Goal: Book appointment/travel/reservation

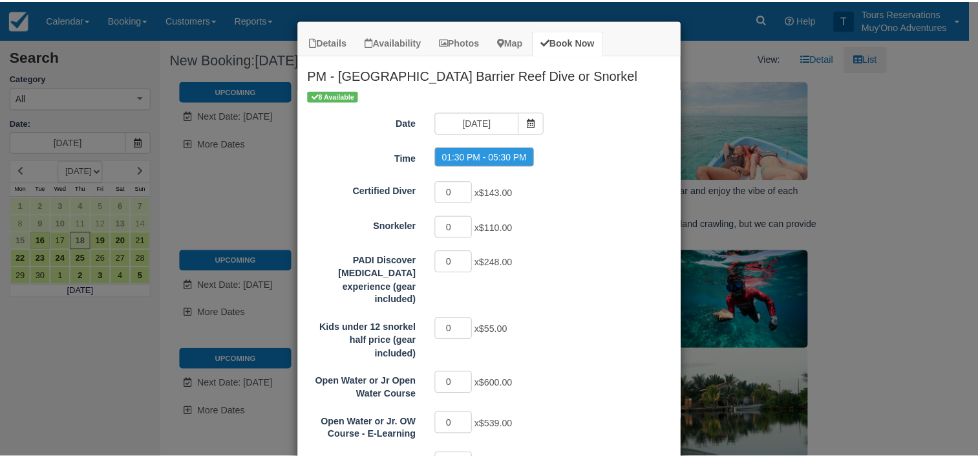
scroll to position [1968, 0]
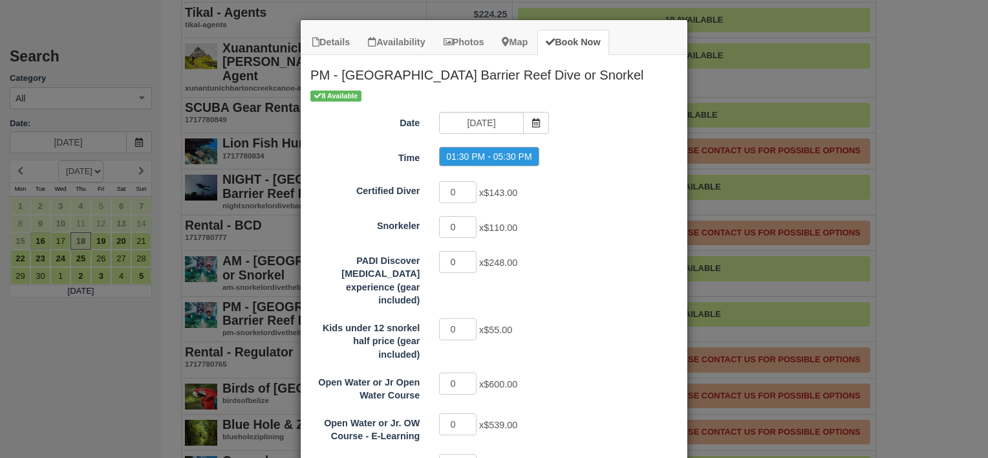
click at [934, 205] on div "Details Availability Photos Map Book Now PM - [GEOGRAPHIC_DATA] [GEOGRAPHIC_DAT…" at bounding box center [494, 229] width 988 height 458
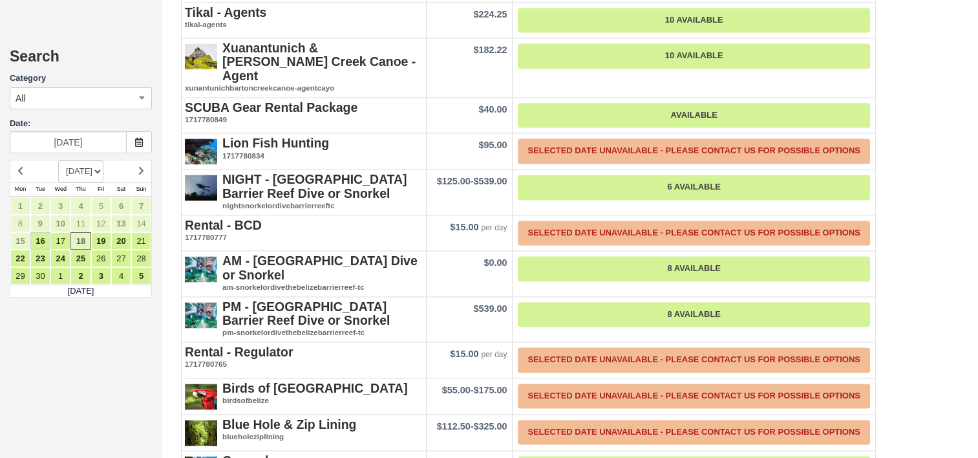
click at [103, 168] on select "SEPTEMBER 2025 OCTOBER 2025 NOVEMBER 2025 DECEMBER 2025 JANUARY 2026 FEBRUARY 2…" at bounding box center [80, 171] width 45 height 22
select select "20251001"
click at [58, 160] on select "SEPTEMBER 2025 OCTOBER 2025 NOVEMBER 2025 DECEMBER 2025 JANUARY 2026 FEBRUARY 2…" at bounding box center [80, 171] width 45 height 22
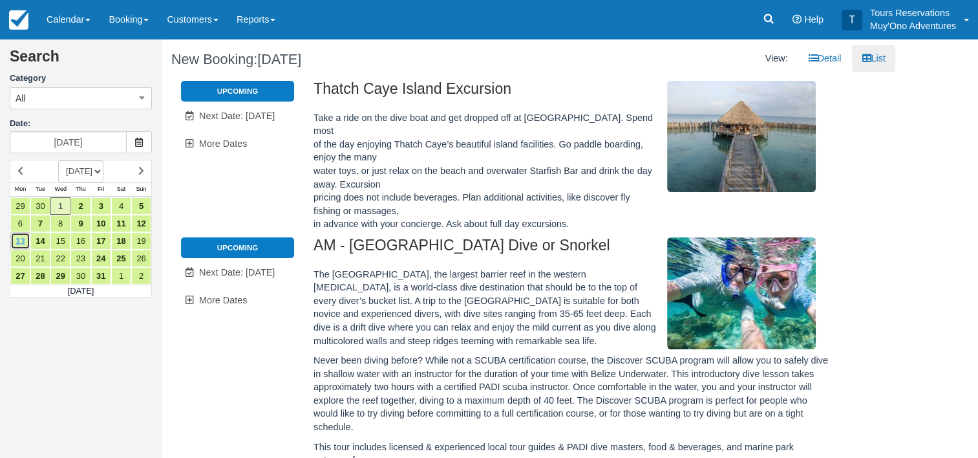
click at [23, 240] on link "13" at bounding box center [20, 240] width 20 height 17
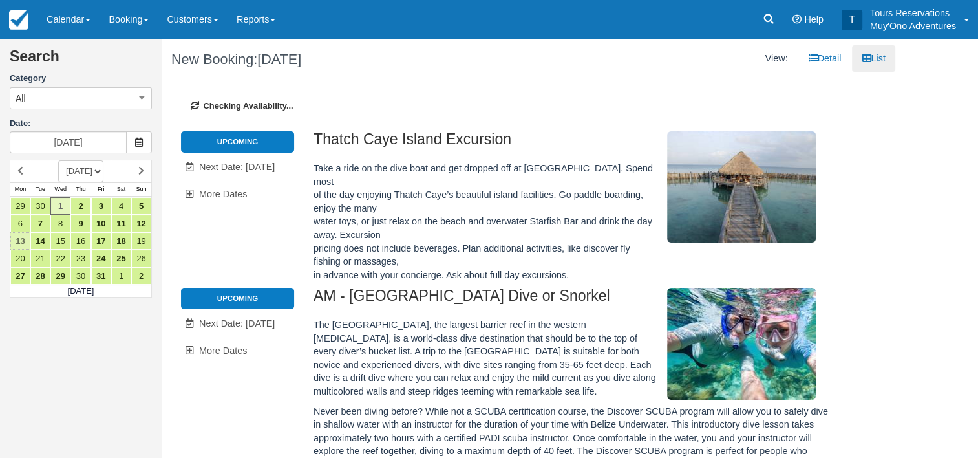
type input "10/13/25"
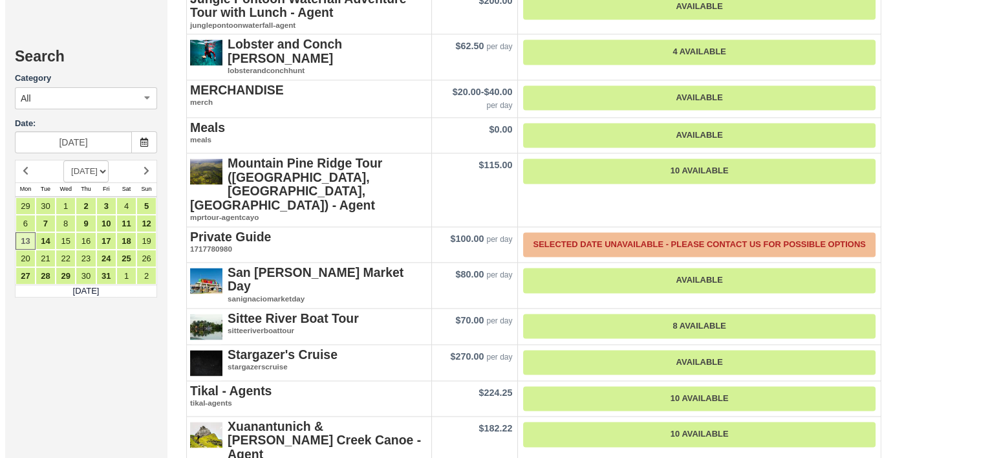
scroll to position [2043, 0]
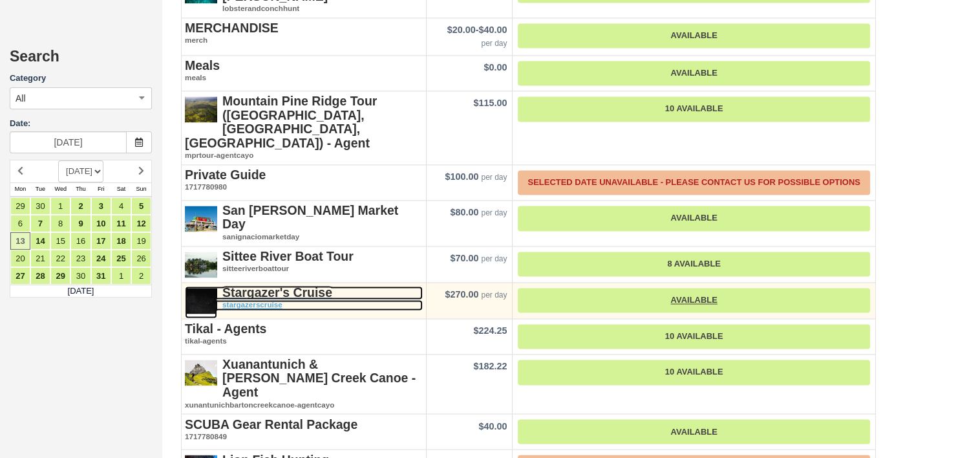
click at [297, 285] on strong "Stargazer's Cruise" at bounding box center [277, 292] width 110 height 14
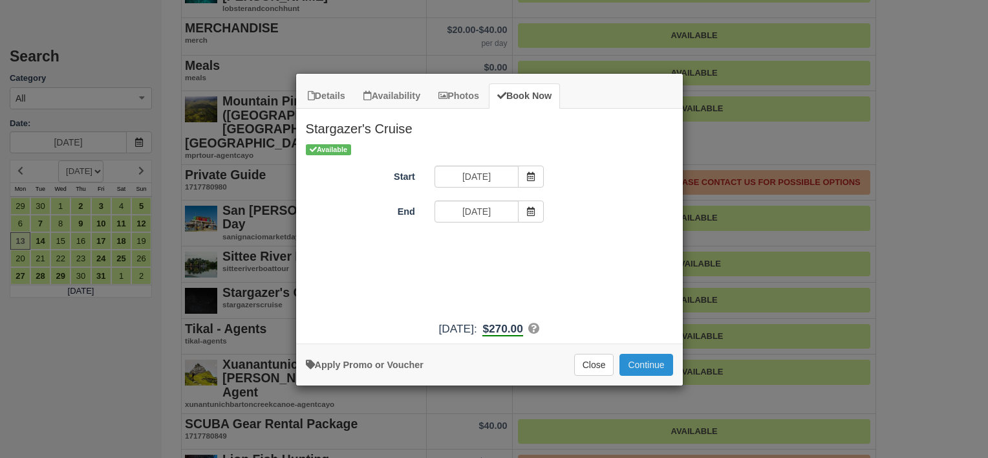
click at [659, 363] on button "Continue" at bounding box center [645, 365] width 53 height 22
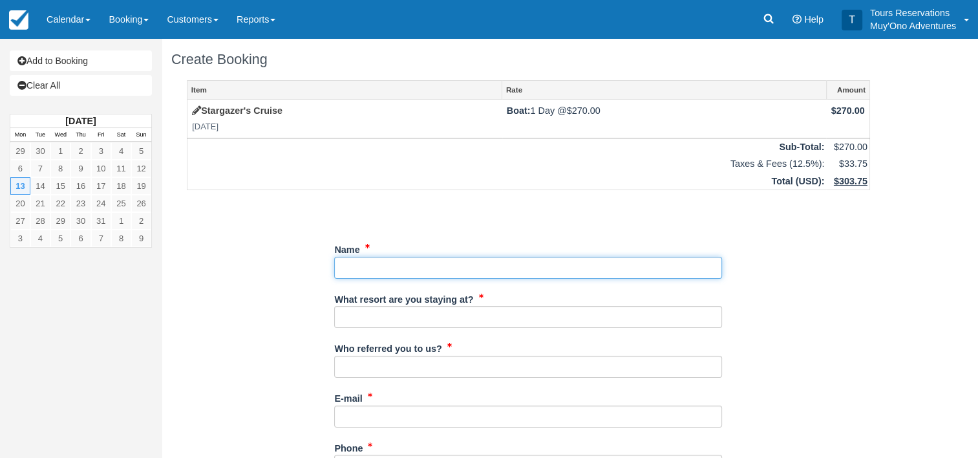
click at [390, 272] on input "Name" at bounding box center [528, 268] width 388 height 22
type input "[PERSON_NAME]"
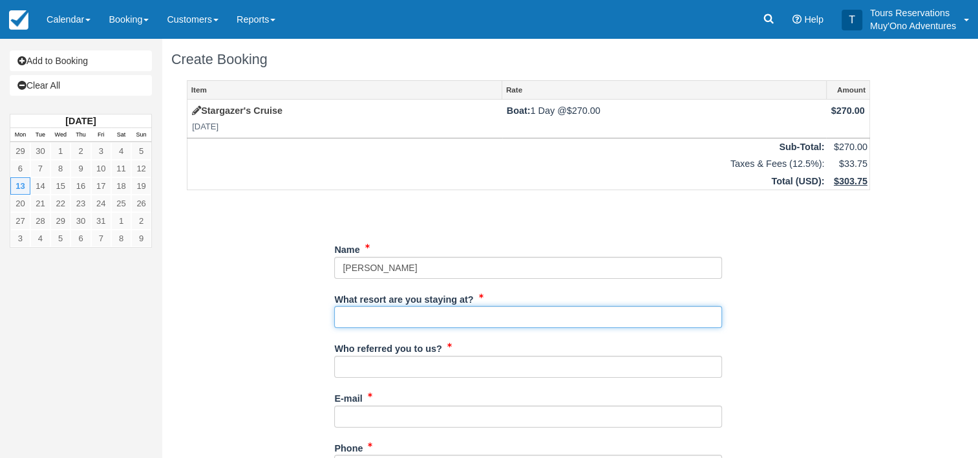
click at [372, 320] on input "What resort are you staying at?" at bounding box center [528, 317] width 388 height 22
type input "TC"
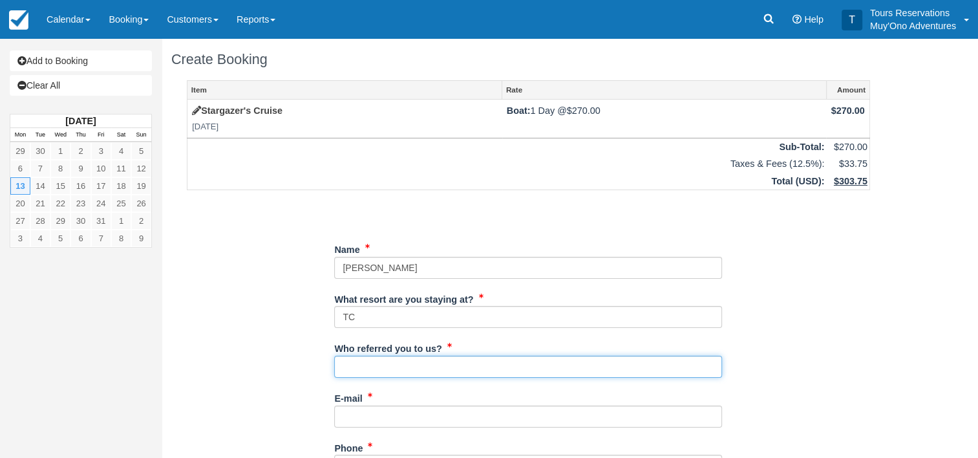
click at [408, 370] on input "Who referred you to us?" at bounding box center [528, 367] width 388 height 22
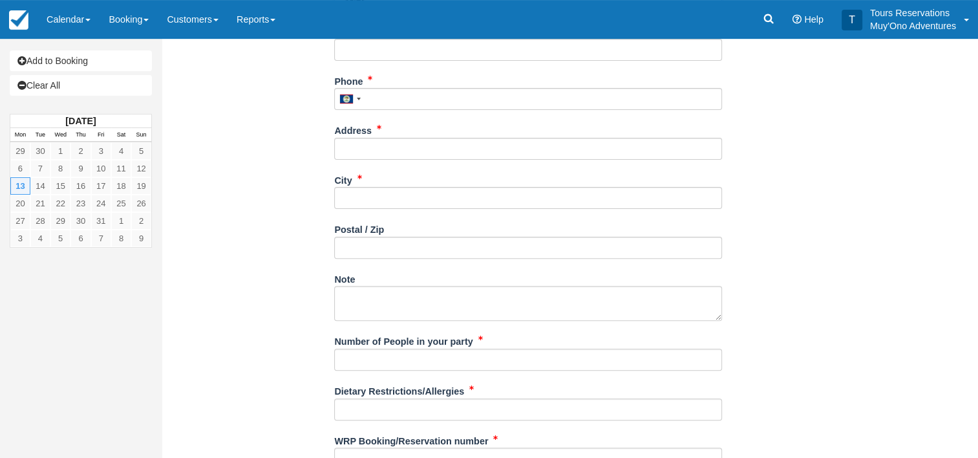
scroll to position [418, 0]
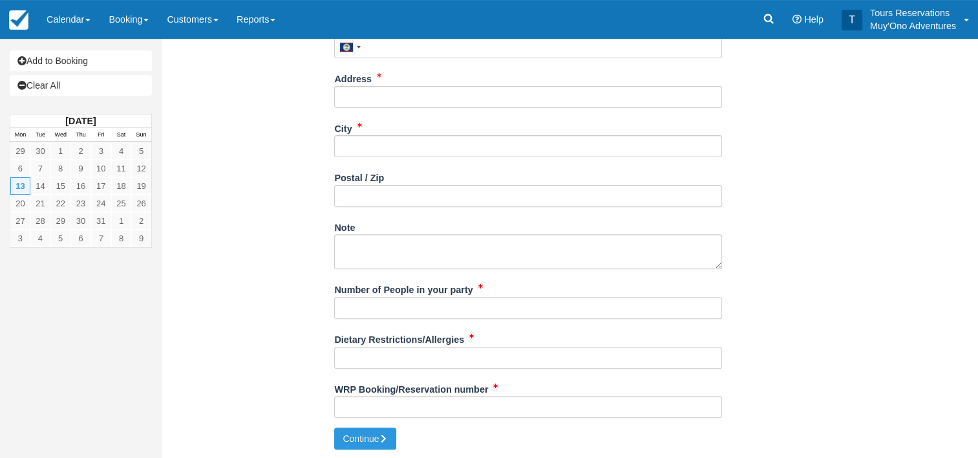
type input "Sales"
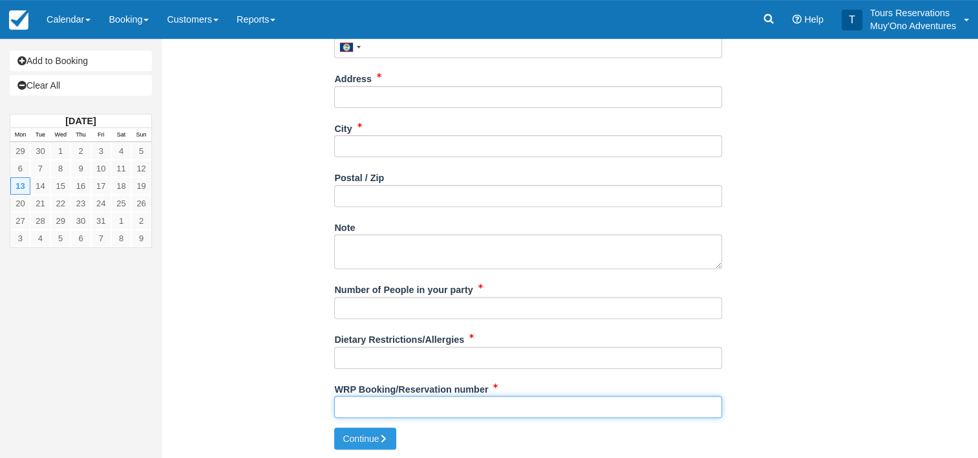
click at [388, 411] on input "WRP Booking/Reservation number" at bounding box center [528, 407] width 388 height 22
paste input "BB25013016421883"
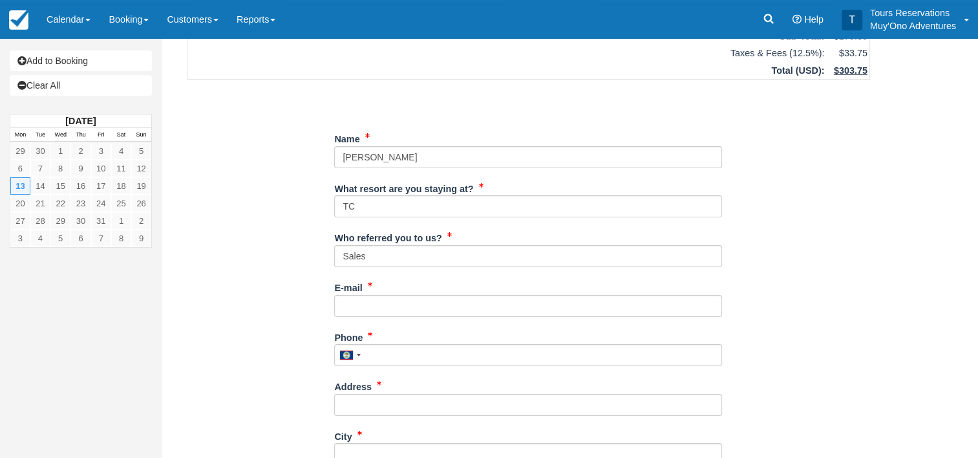
scroll to position [110, 0]
type input "BB25013016421883"
click at [426, 305] on input "E-mail" at bounding box center [528, 306] width 388 height 22
paste input "angelafarrand90@gmail.com"
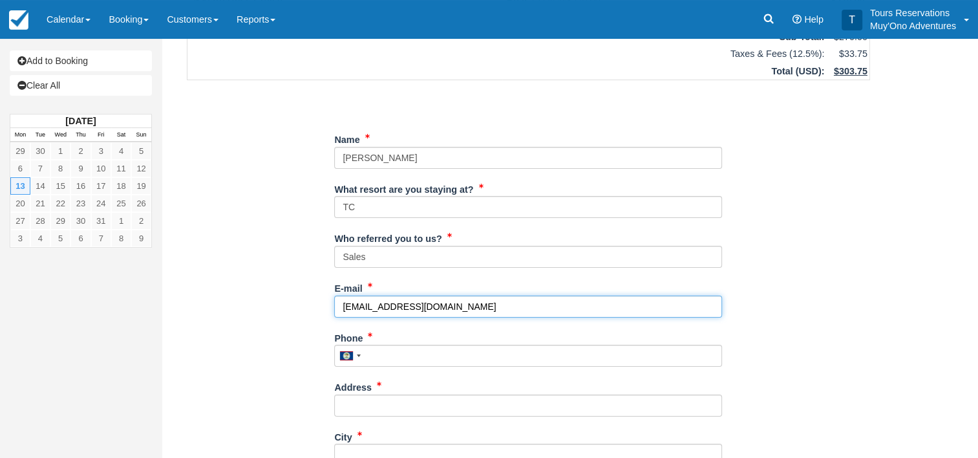
type input "angelafarrand90@gmail.com"
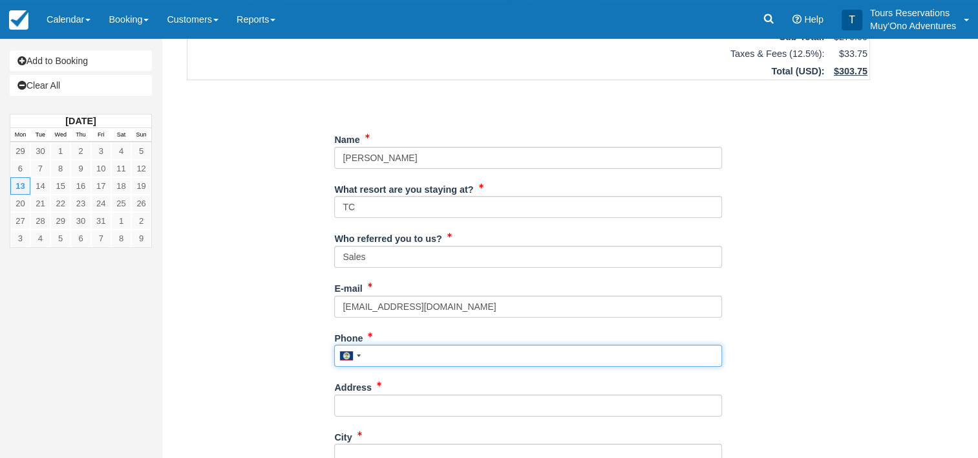
click at [450, 354] on input "Phone" at bounding box center [528, 356] width 388 height 22
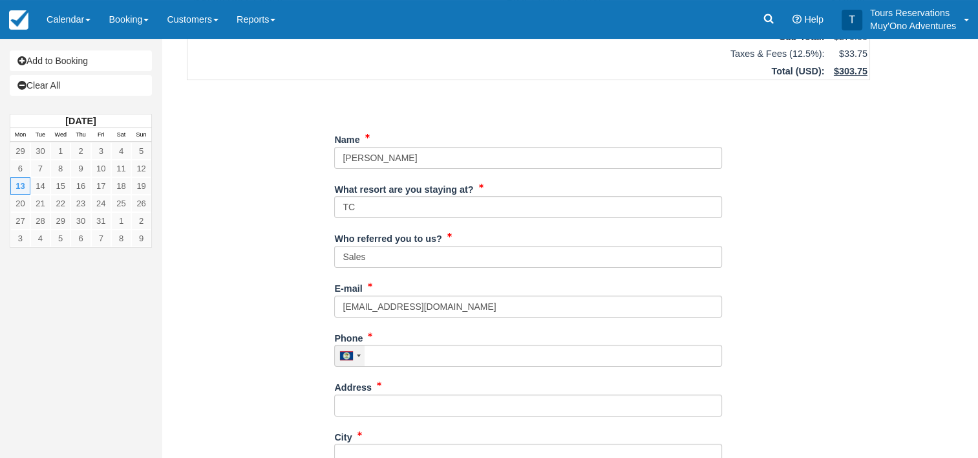
click at [363, 354] on div at bounding box center [350, 355] width 30 height 21
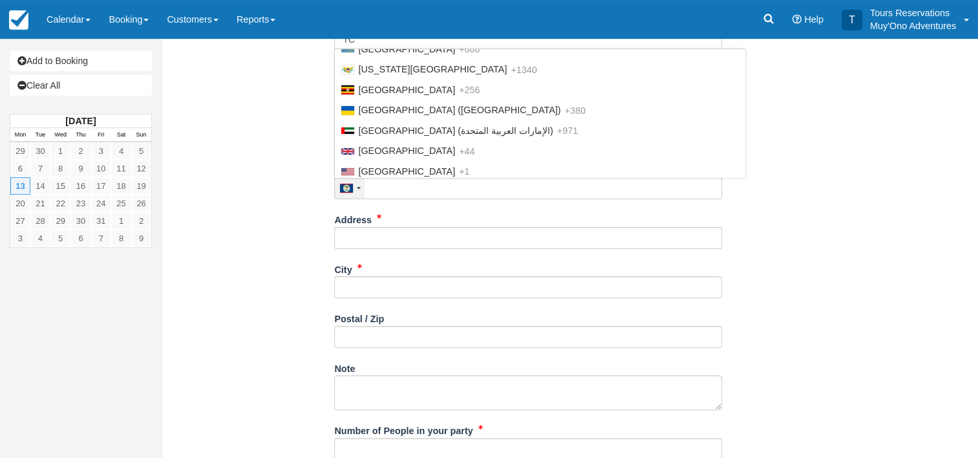
scroll to position [4605, 0]
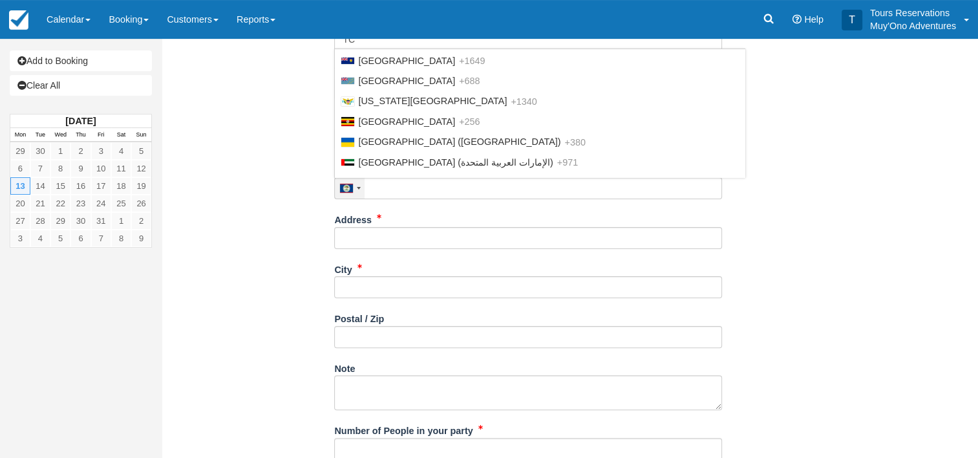
click at [486, 193] on li "United States +1" at bounding box center [539, 203] width 409 height 20
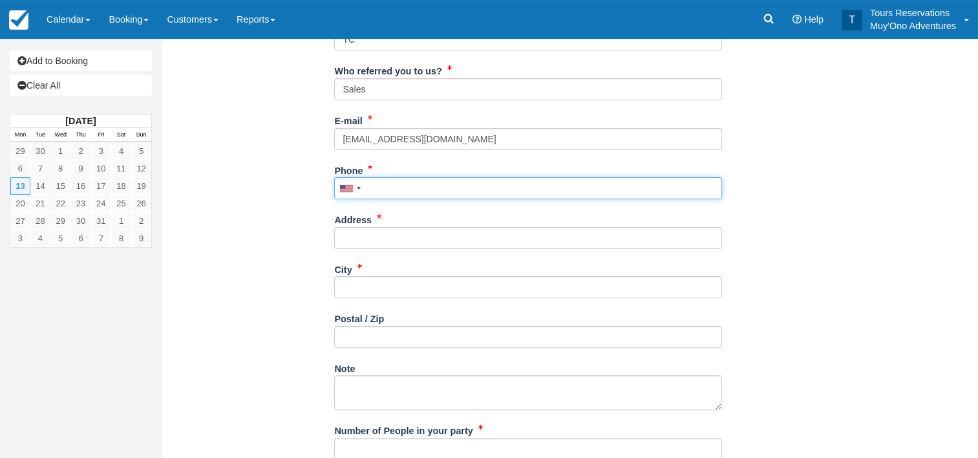
paste input "3074219966"
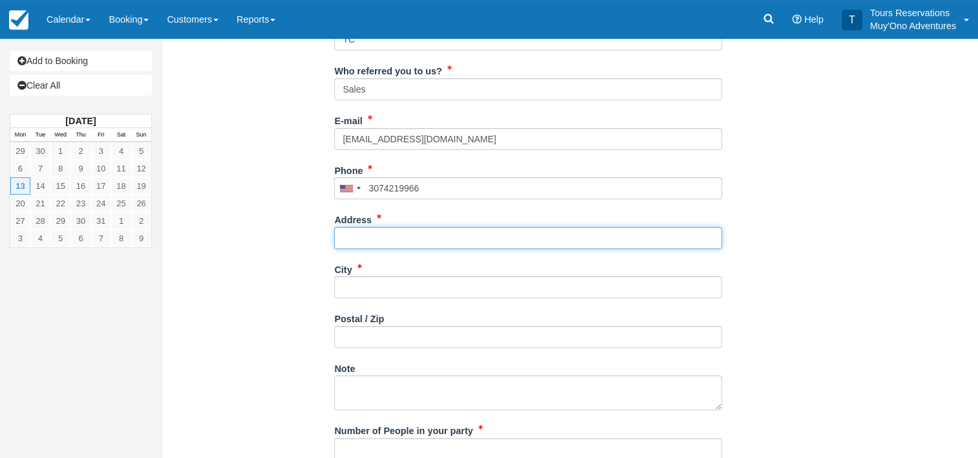
type input "(307) 421-9966"
click at [364, 245] on input "Address" at bounding box center [528, 238] width 388 height 22
type input "N/A"
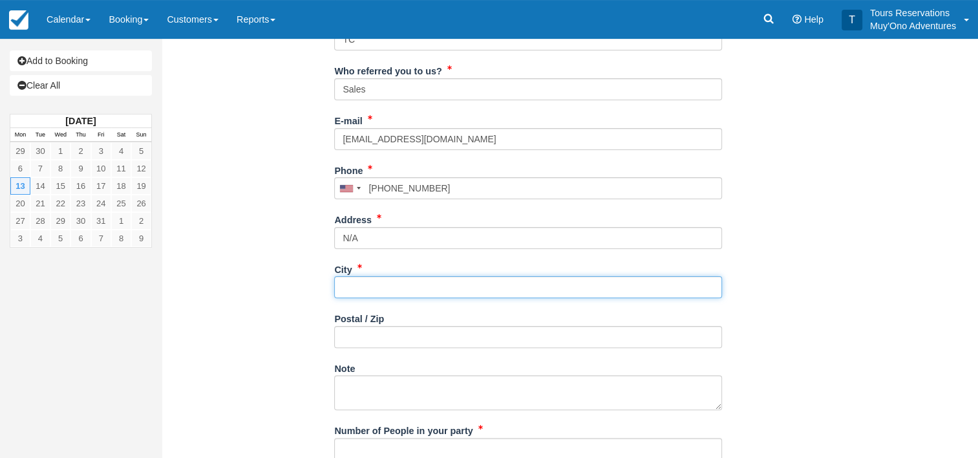
click at [350, 288] on input "City" at bounding box center [528, 287] width 388 height 22
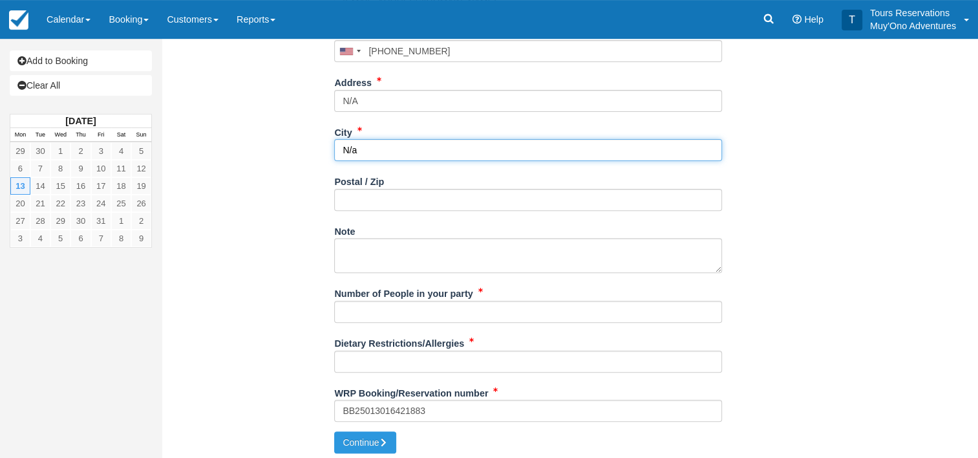
scroll to position [416, 0]
type input "N/a"
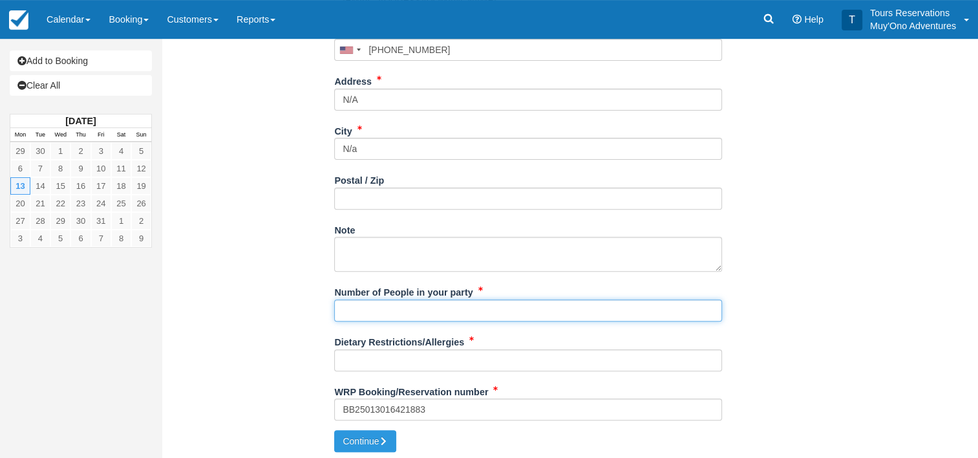
click at [421, 313] on input "Number of People in your party" at bounding box center [528, 310] width 388 height 22
type input "2"
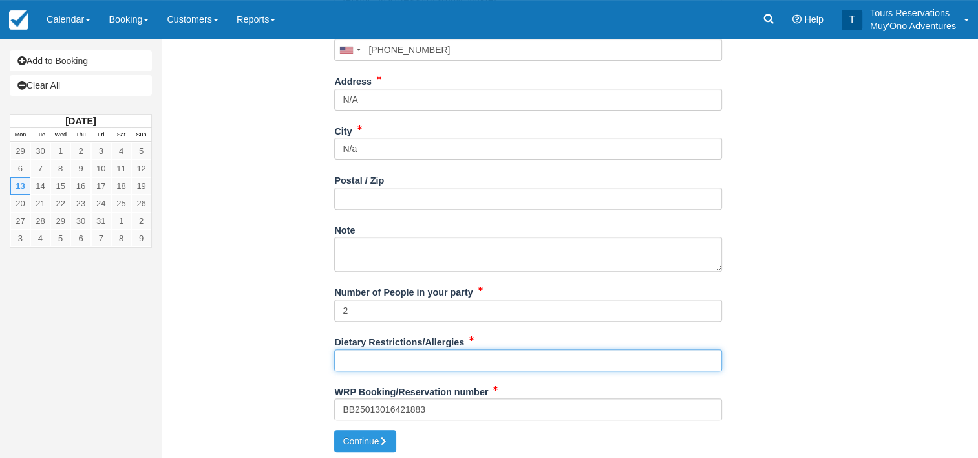
click at [495, 366] on input "Dietary Restrictions/Allergies" at bounding box center [528, 360] width 388 height 22
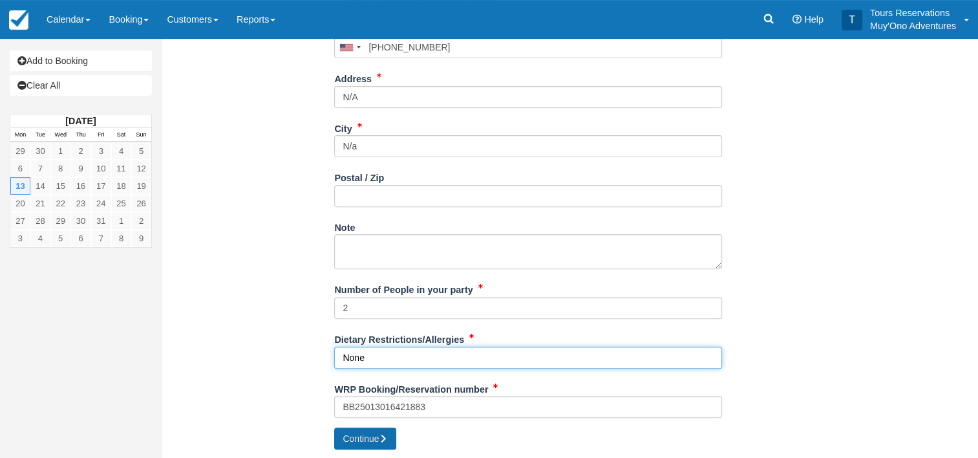
type input "None"
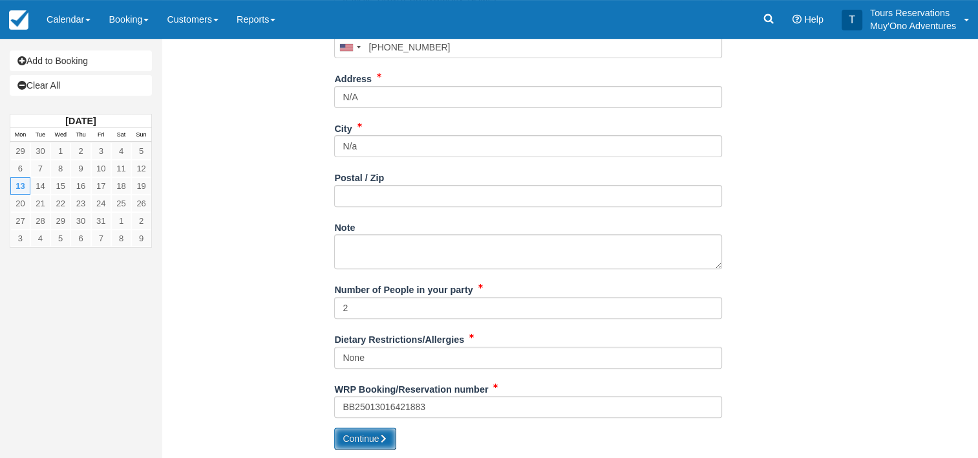
click at [370, 436] on button "Continue" at bounding box center [365, 438] width 62 height 22
type input "[PHONE_NUMBER]"
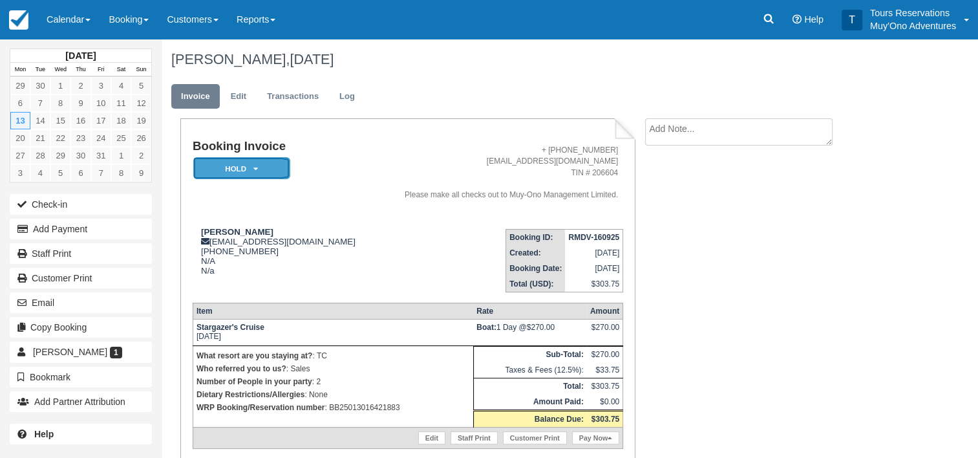
click at [261, 175] on em "HOLD" at bounding box center [241, 168] width 97 height 23
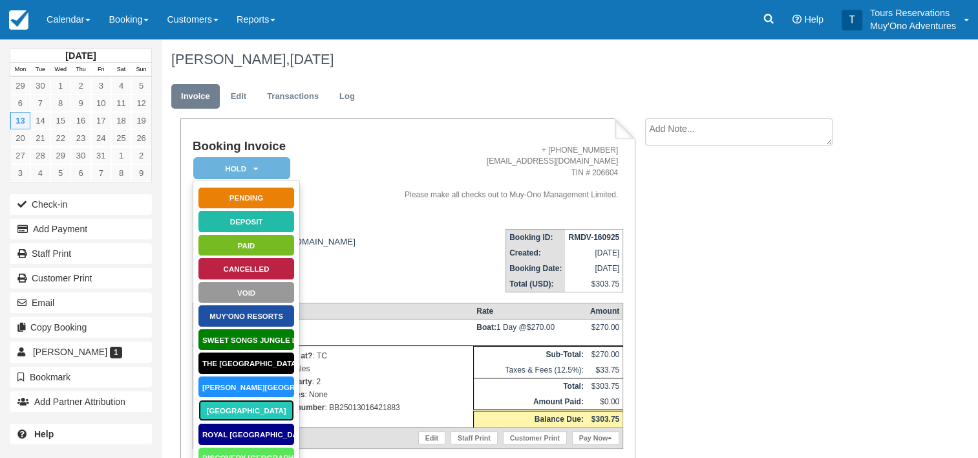
click at [264, 411] on link "Thatch Caye Resort" at bounding box center [246, 410] width 97 height 23
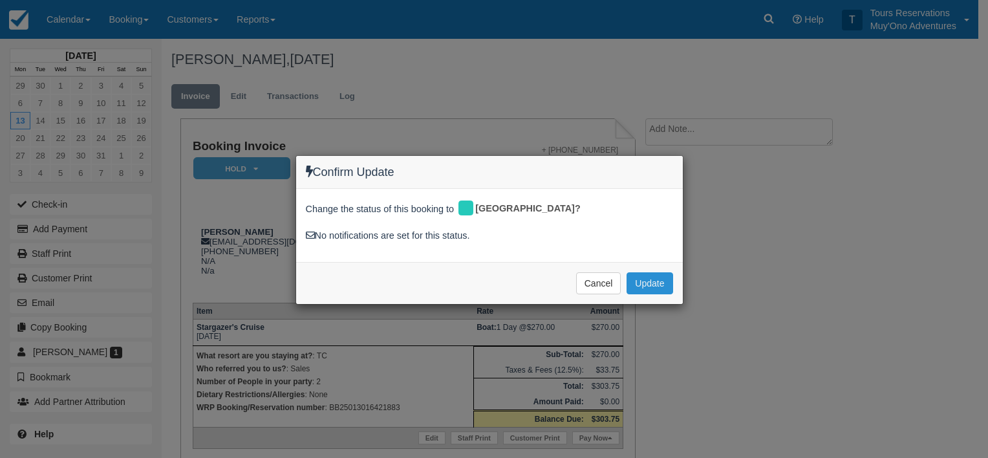
click at [658, 283] on button "Update" at bounding box center [649, 283] width 46 height 22
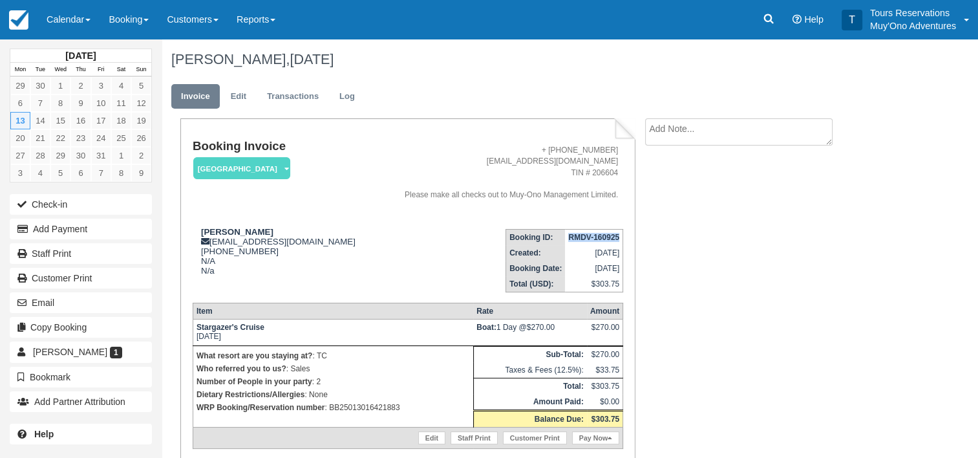
drag, startPoint x: 569, startPoint y: 240, endPoint x: 623, endPoint y: 241, distance: 53.7
click at [623, 241] on td "RMDV-160925" at bounding box center [594, 237] width 58 height 16
copy strong "RMDV-160925"
click at [42, 122] on link "14" at bounding box center [40, 120] width 20 height 17
click at [133, 16] on link "Booking" at bounding box center [129, 19] width 58 height 39
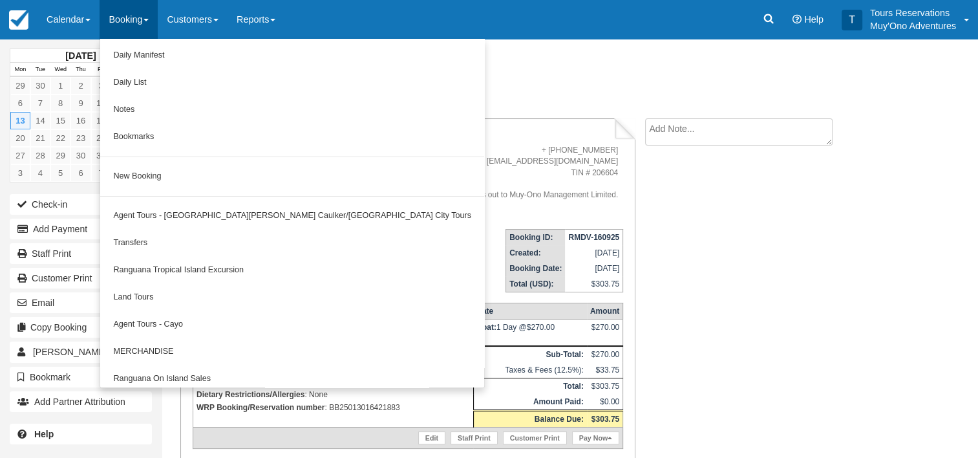
click at [367, 85] on ul "Invoice Edit Transactions Log" at bounding box center [528, 99] width 714 height 39
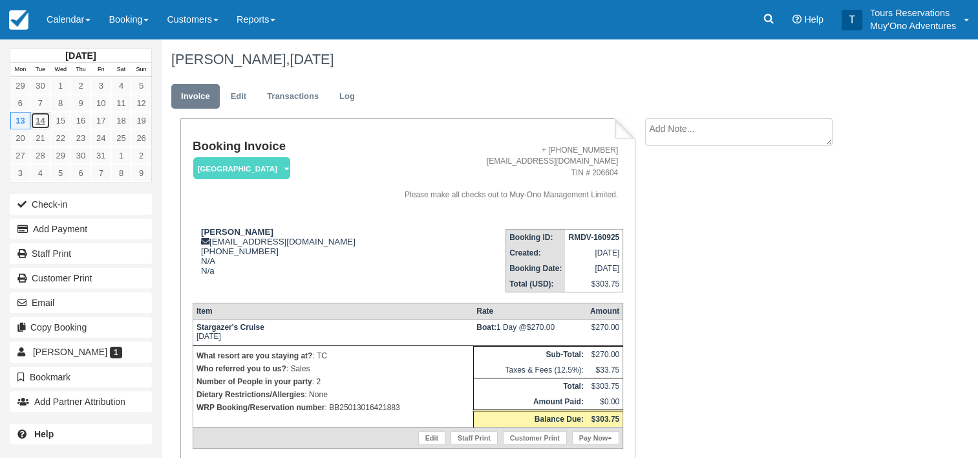
click at [41, 116] on link "14" at bounding box center [40, 120] width 20 height 17
click at [143, 21] on link "Booking" at bounding box center [129, 19] width 58 height 39
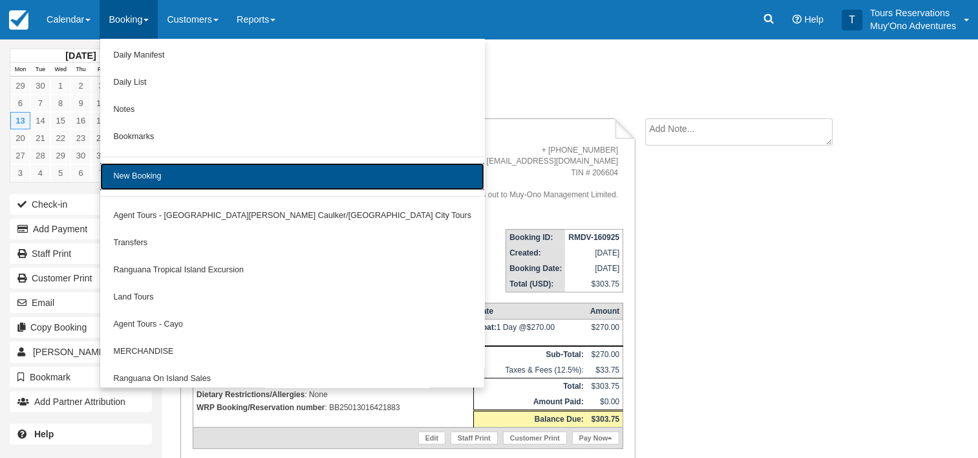
click at [157, 175] on link "New Booking" at bounding box center [292, 176] width 384 height 27
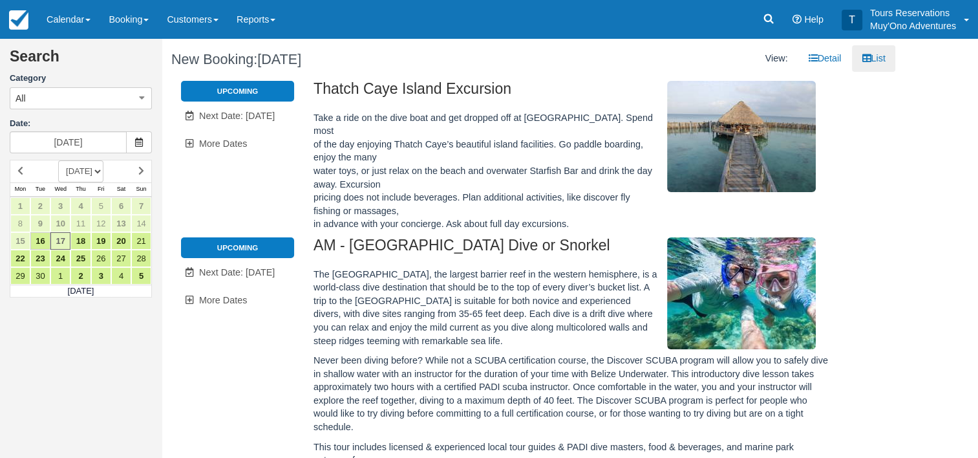
click at [103, 169] on select "SEPTEMBER 2025 OCTOBER 2025 NOVEMBER 2025 DECEMBER 2025 JANUARY 2026 FEBRUARY 2…" at bounding box center [80, 171] width 45 height 22
select select "20251001"
click at [58, 160] on select "SEPTEMBER 2025 OCTOBER 2025 NOVEMBER 2025 DECEMBER 2025 JANUARY 2026 FEBRUARY 2…" at bounding box center [80, 171] width 45 height 22
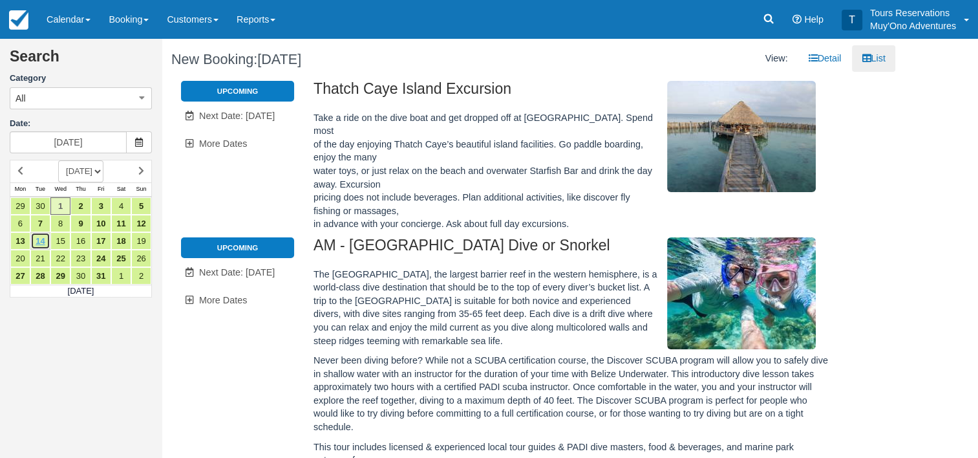
click at [42, 238] on link "14" at bounding box center [40, 240] width 20 height 17
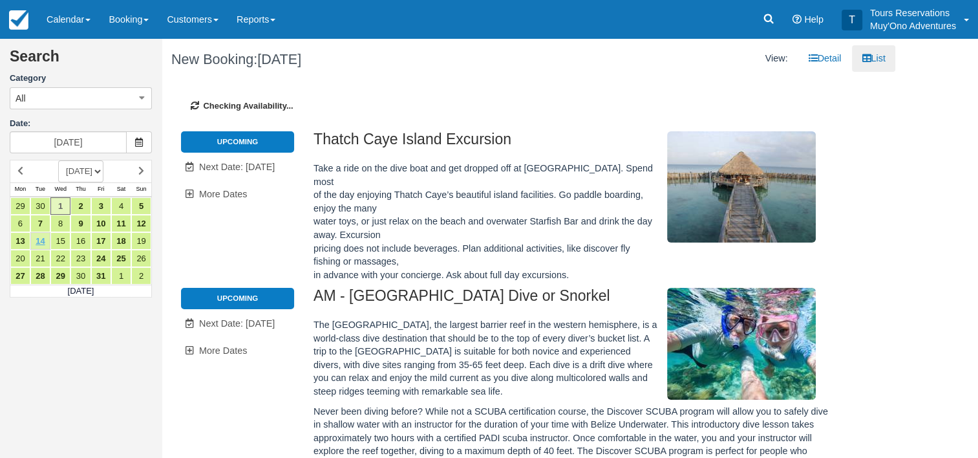
type input "10/14/25"
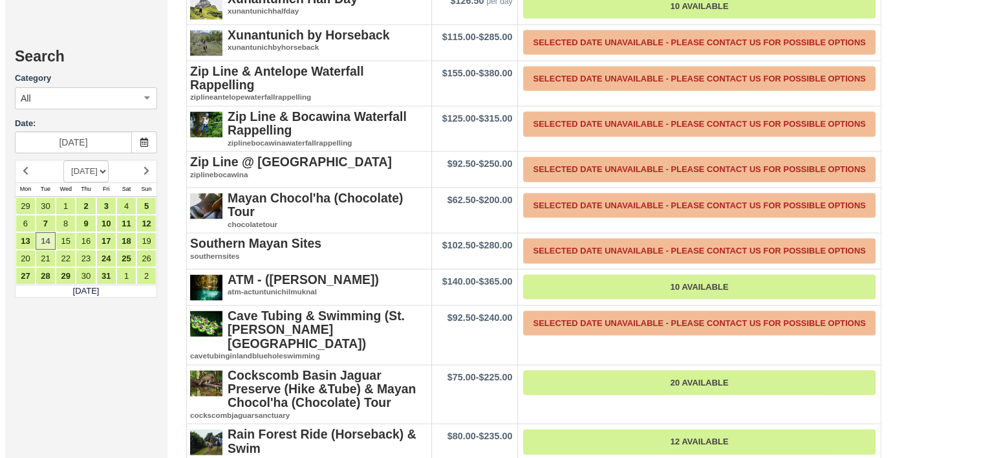
scroll to position [2661, 0]
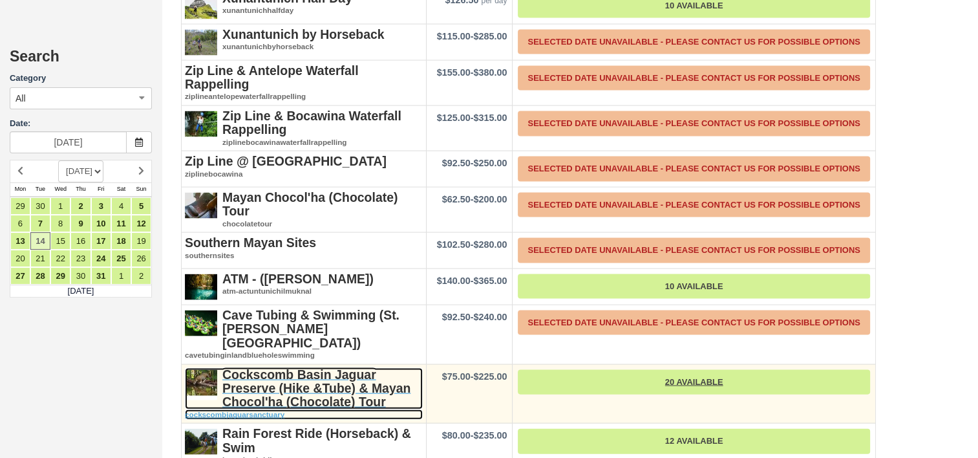
click at [295, 367] on strong "Cockscomb Basin Jaguar Preserve (Hike &Tube) & Mayan Chocol'ha (Chocolate) Tour" at bounding box center [316, 388] width 188 height 42
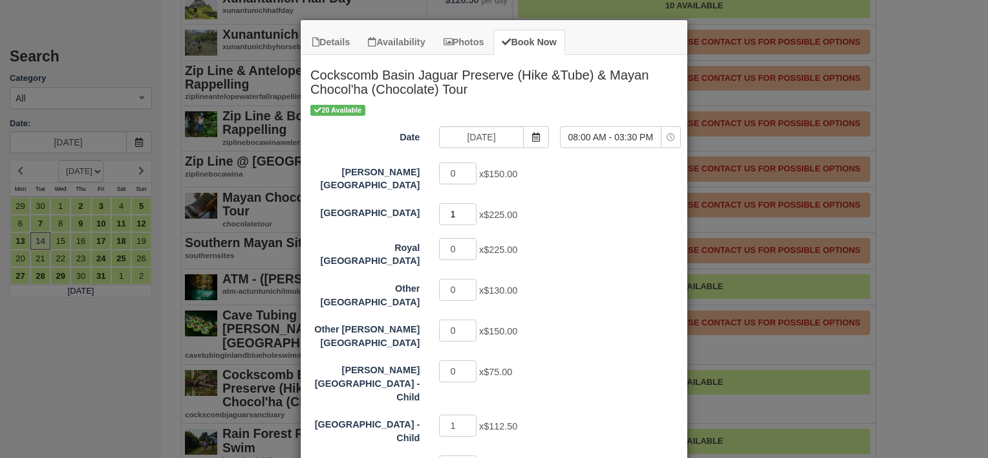
click at [465, 203] on input "1" at bounding box center [457, 214] width 37 height 22
type input "2"
click at [465, 203] on input "2" at bounding box center [457, 214] width 37 height 22
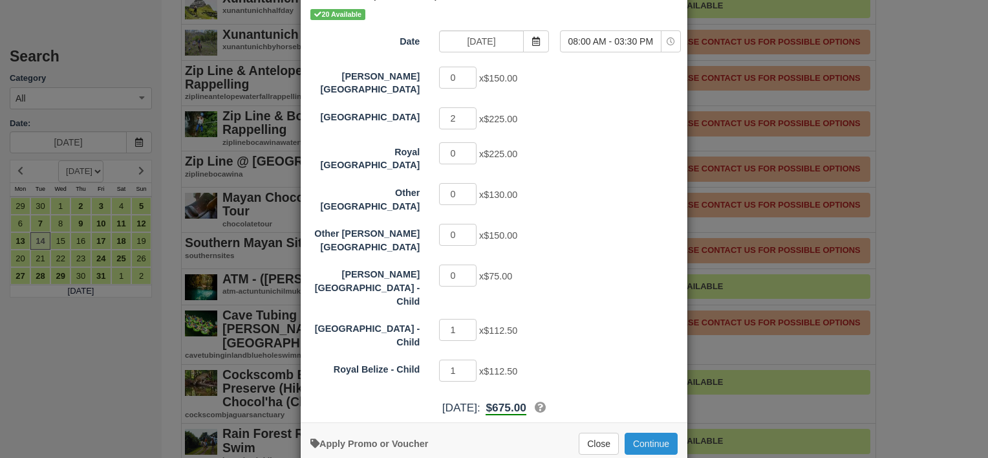
click at [649, 432] on button "Continue" at bounding box center [650, 443] width 53 height 22
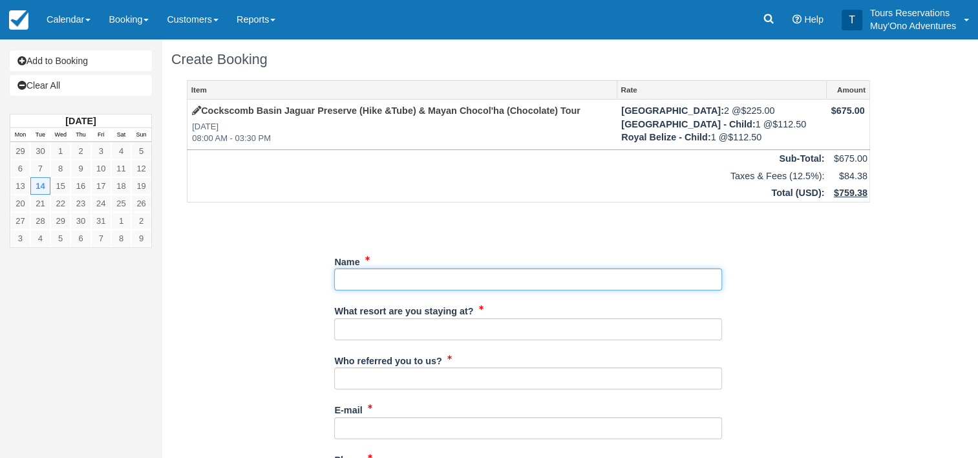
click at [406, 280] on input "Name" at bounding box center [528, 279] width 388 height 22
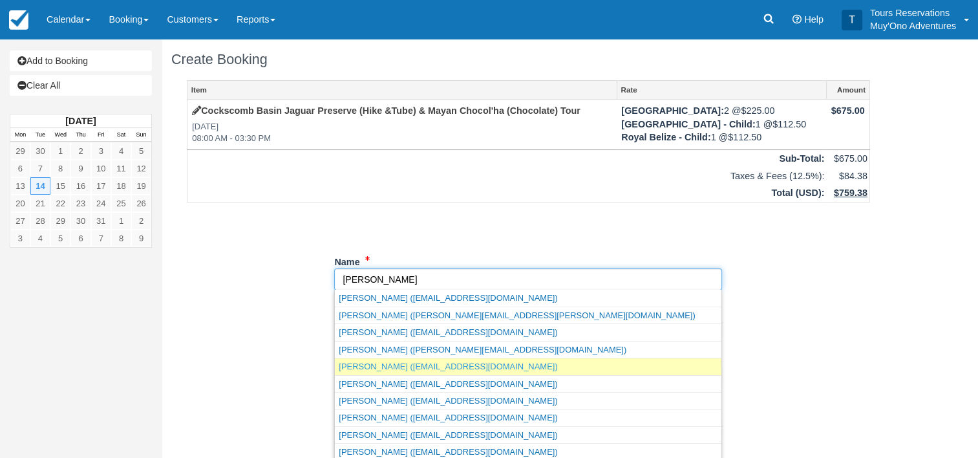
click at [414, 364] on link "Angela Farrand (angelafarrand90@gmail.com)" at bounding box center [528, 366] width 387 height 16
type input "[PERSON_NAME]"
type input "[EMAIL_ADDRESS][DOMAIN_NAME]"
type input "+13074219966"
type input "N/A"
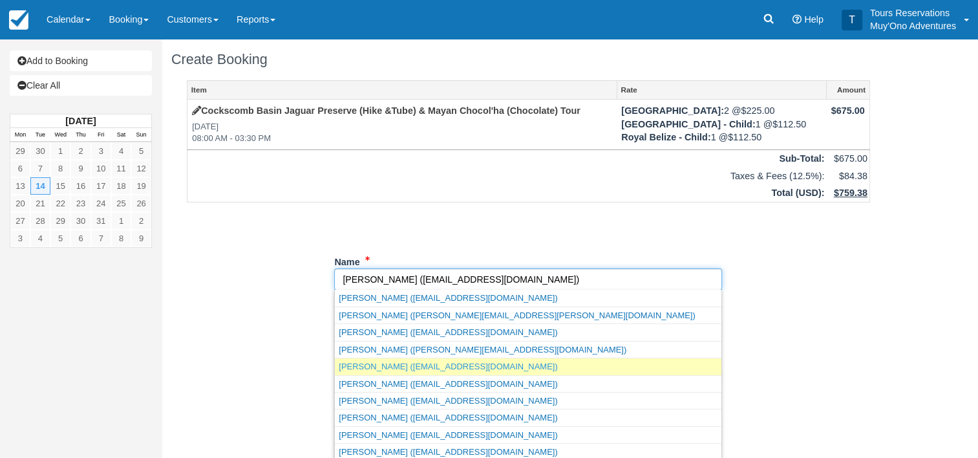
type input "N/a"
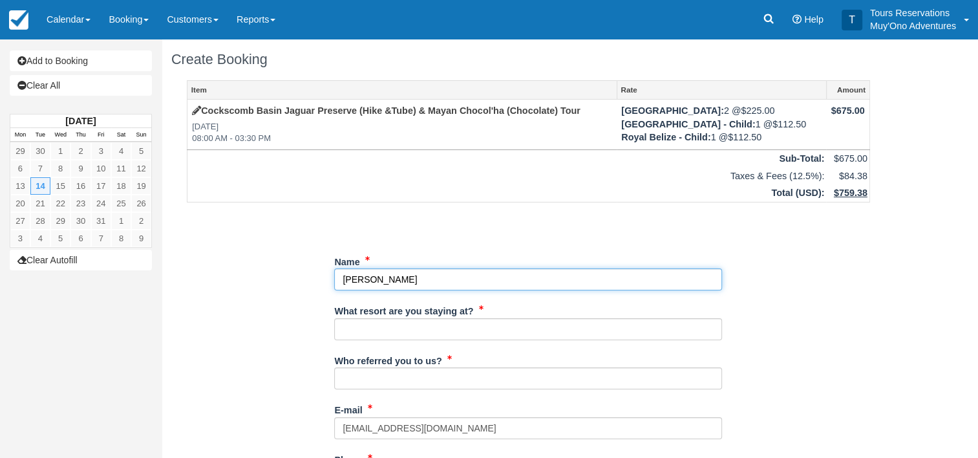
type input "[PERSON_NAME]"
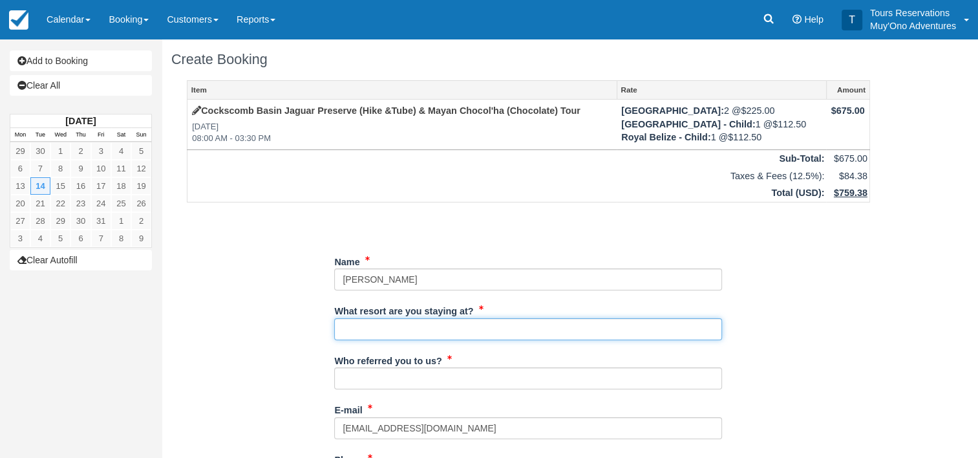
click at [413, 330] on input "What resort are you staying at?" at bounding box center [528, 329] width 388 height 22
type input "TC"
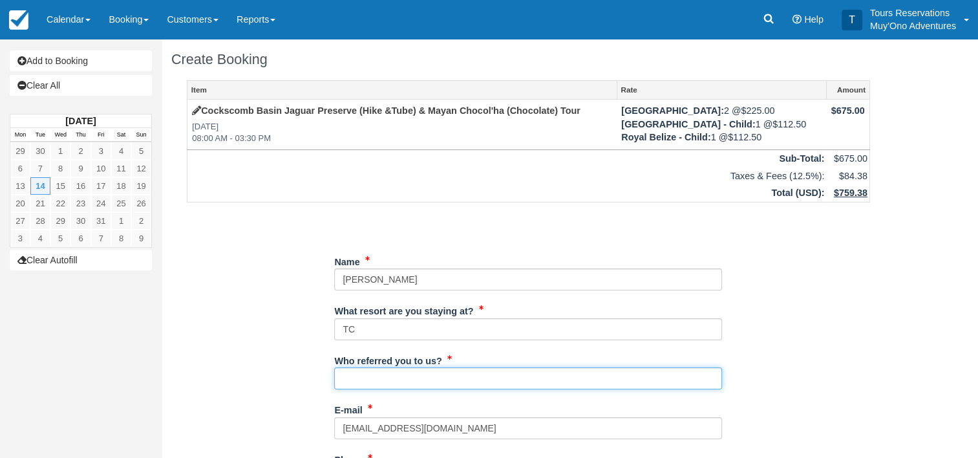
click at [392, 378] on input "Who referred you to us?" at bounding box center [528, 378] width 388 height 22
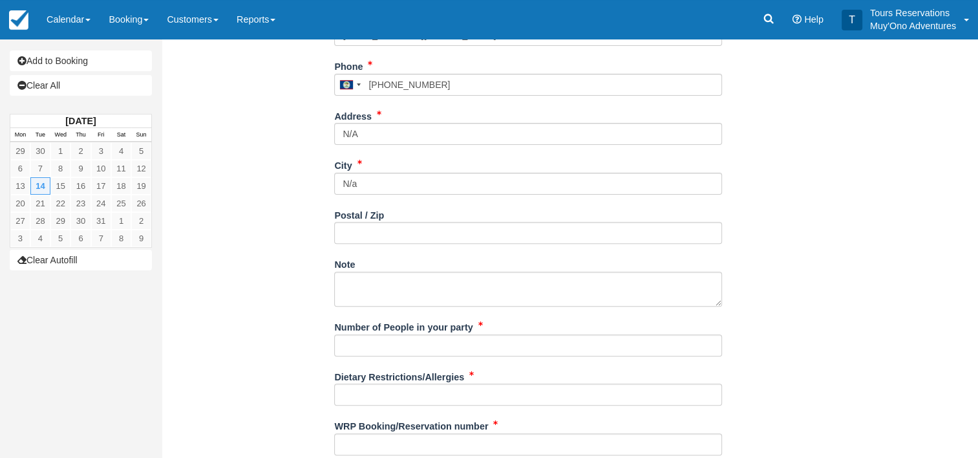
scroll to position [430, 0]
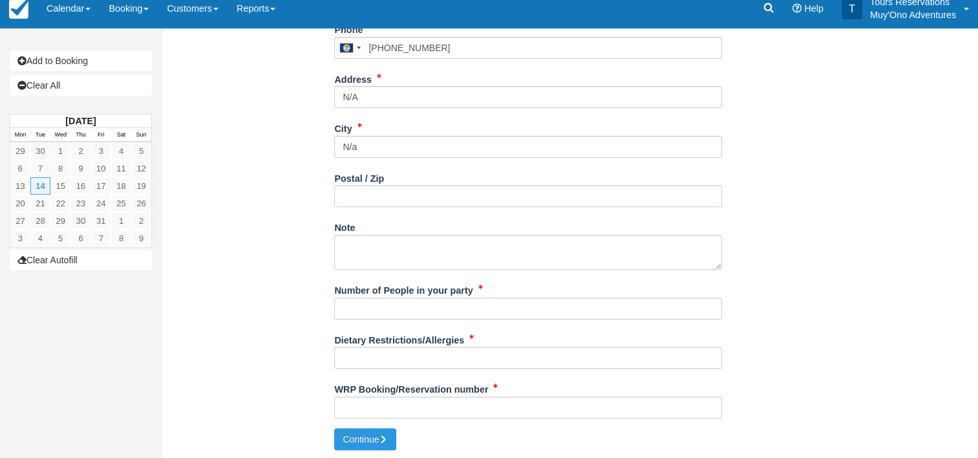
type input "Sales"
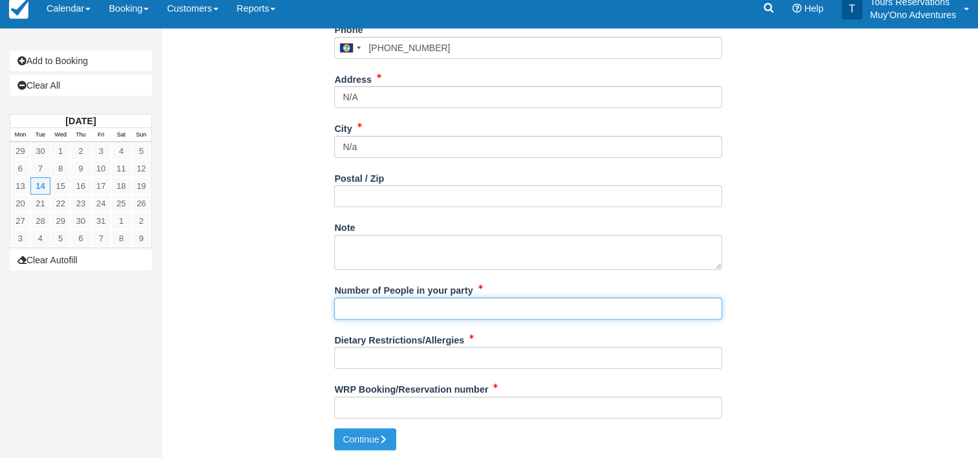
click at [412, 310] on input "Number of People in your party" at bounding box center [528, 308] width 388 height 22
type input "2"
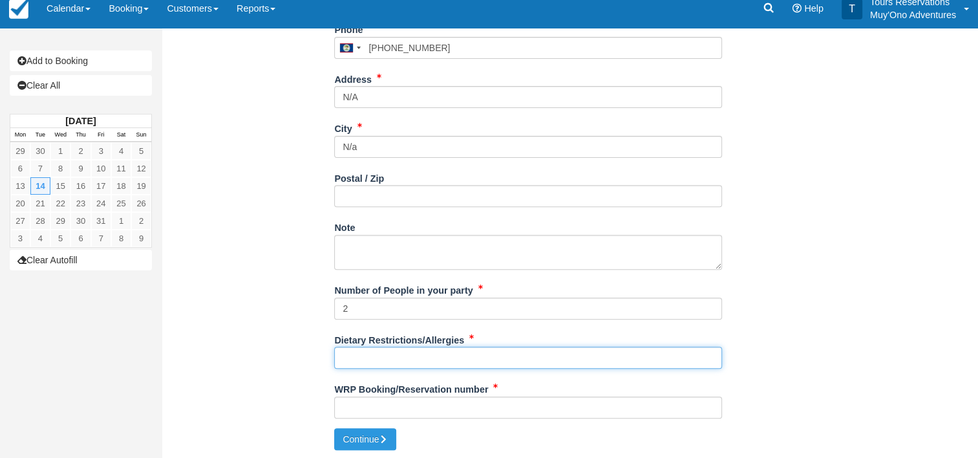
click at [371, 357] on input "Dietary Restrictions/Allergies" at bounding box center [528, 357] width 388 height 22
type input "None"
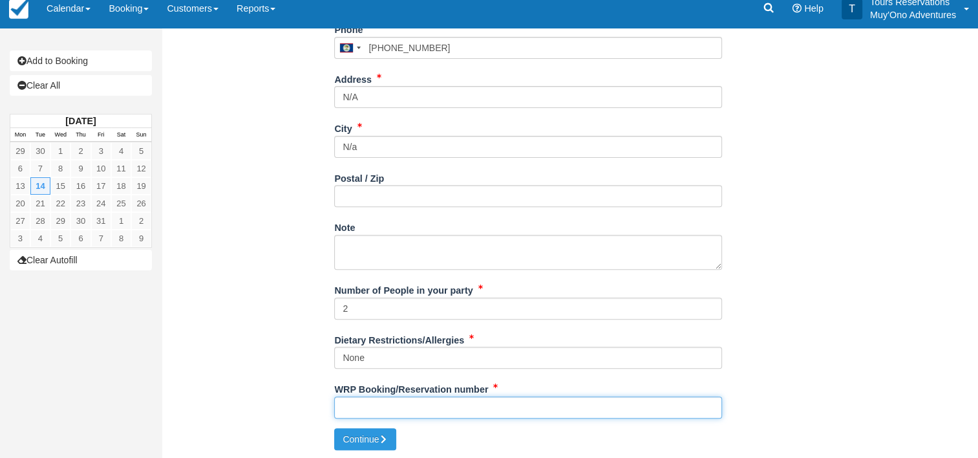
click at [365, 403] on input "WRP Booking/Reservation number" at bounding box center [528, 407] width 388 height 22
paste input "BB25013016421883"
type input "BB25013016421883"
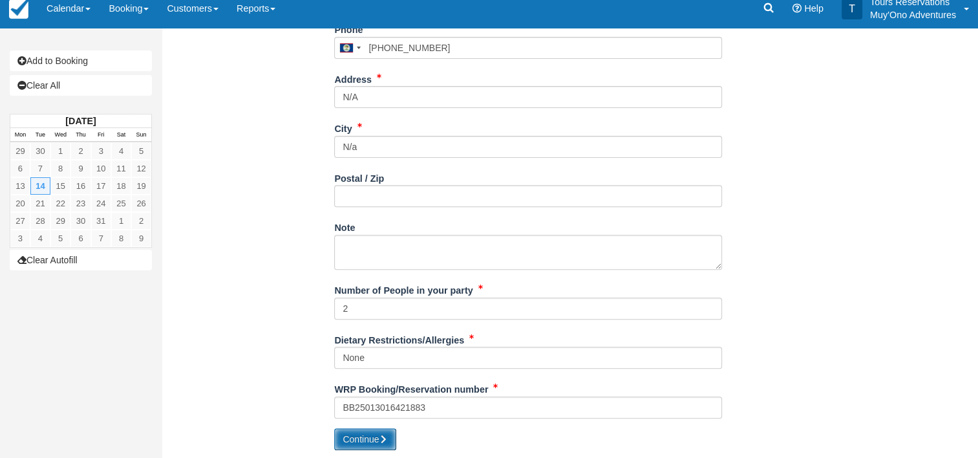
click at [365, 442] on button "Continue" at bounding box center [365, 439] width 62 height 22
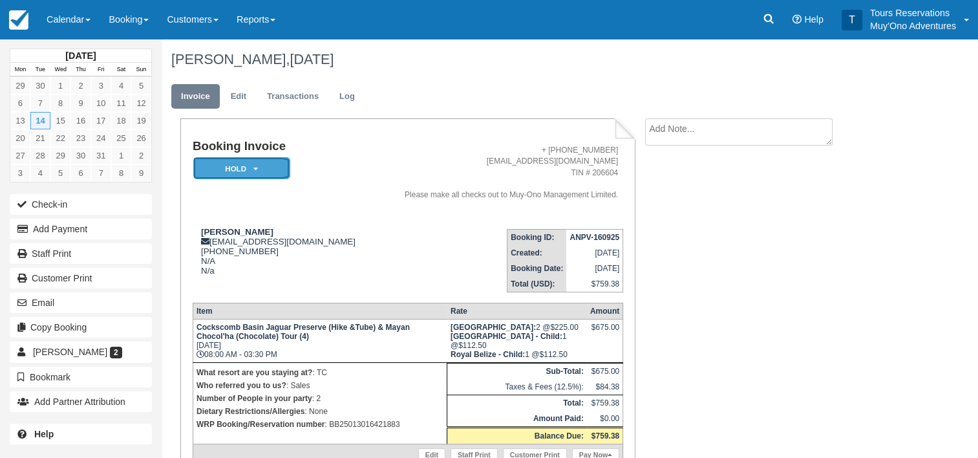
click at [271, 177] on em "HOLD" at bounding box center [241, 168] width 97 height 23
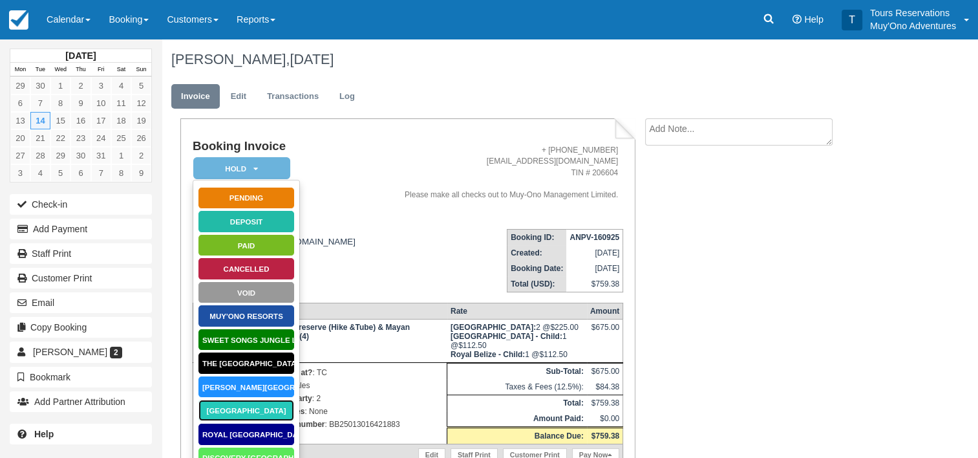
click at [274, 411] on link "[GEOGRAPHIC_DATA]" at bounding box center [246, 410] width 97 height 23
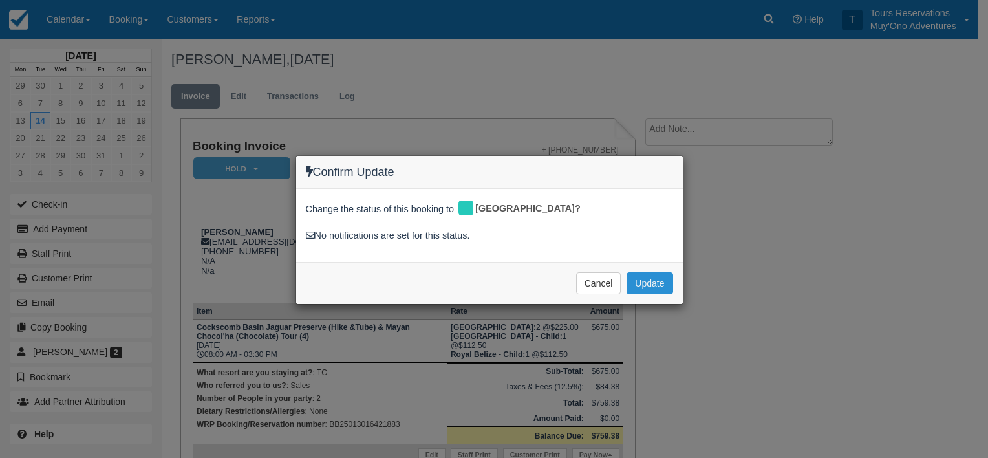
click at [648, 286] on button "Update" at bounding box center [649, 283] width 46 height 22
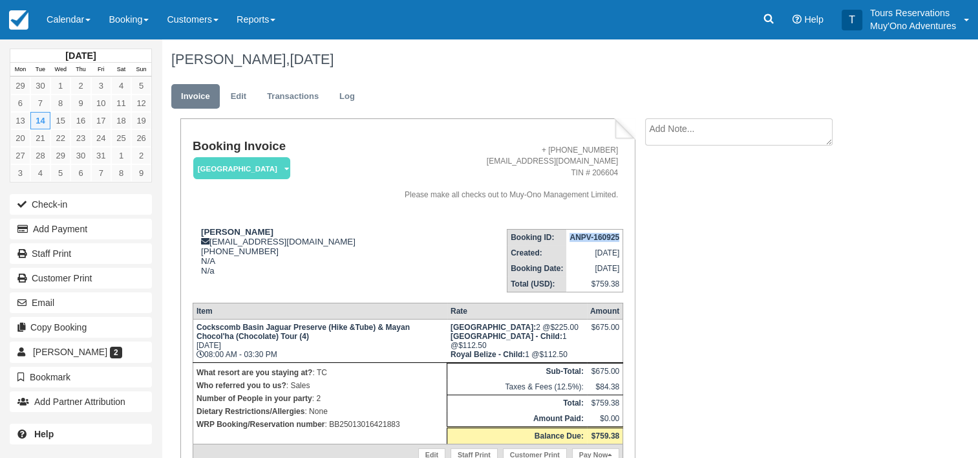
drag, startPoint x: 566, startPoint y: 236, endPoint x: 620, endPoint y: 236, distance: 53.7
click at [620, 236] on td "ANPV-160925" at bounding box center [594, 237] width 56 height 16
copy strong "ANPV-160925"
